Goal: Task Accomplishment & Management: Use online tool/utility

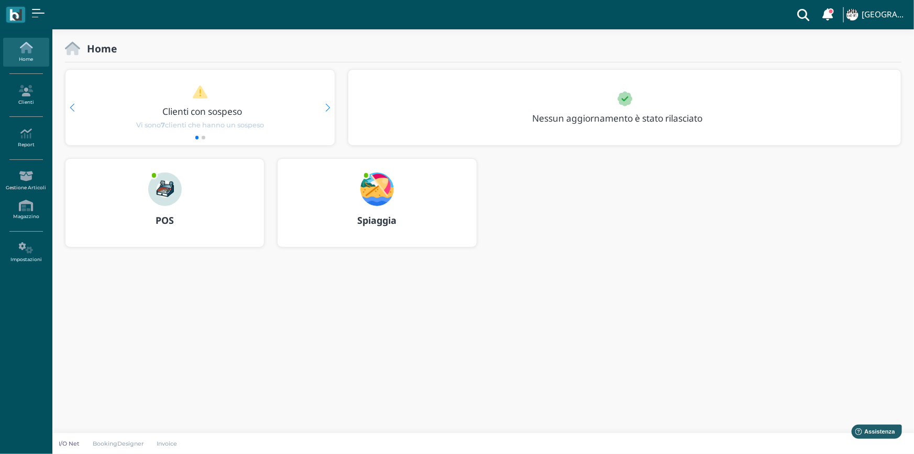
click at [168, 189] on img at bounding box center [165, 189] width 34 height 34
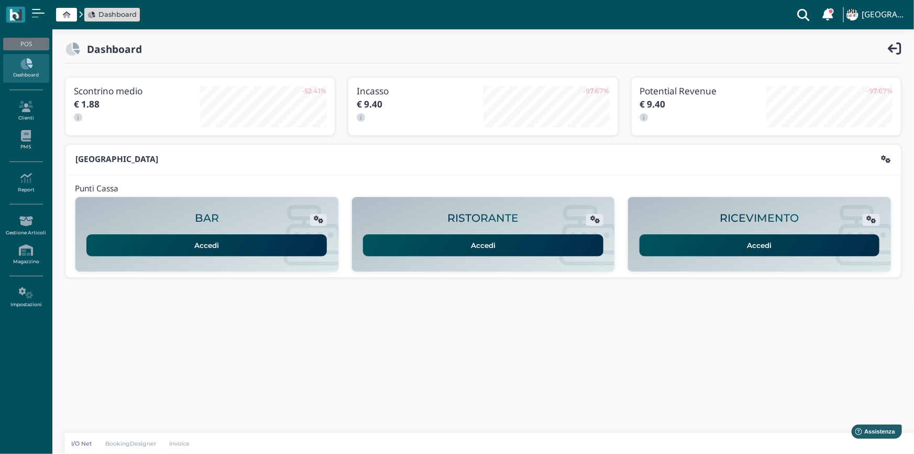
click at [775, 242] on link "Accedi" at bounding box center [760, 245] width 241 height 22
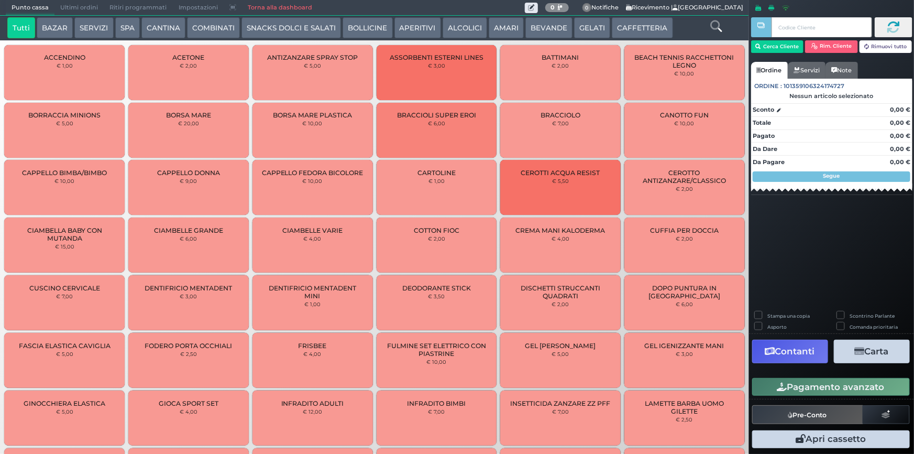
drag, startPoint x: 619, startPoint y: 27, endPoint x: 547, endPoint y: 1, distance: 77.6
click at [619, 27] on button "CAFFETTERIA" at bounding box center [642, 27] width 61 height 21
